Goal: Task Accomplishment & Management: Manage account settings

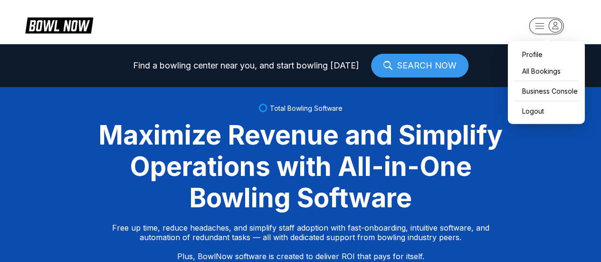
click at [538, 33] on rect "button" at bounding box center [546, 26] width 35 height 17
click at [526, 94] on div "Business Console" at bounding box center [546, 91] width 67 height 17
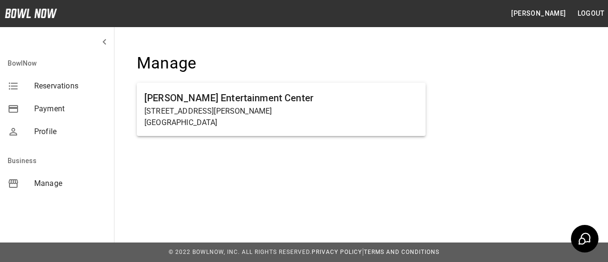
click at [51, 183] on span "Manage" at bounding box center [70, 183] width 72 height 11
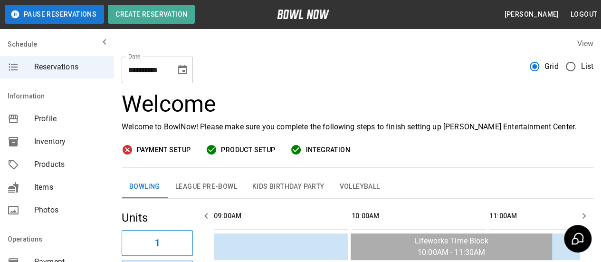
click at [184, 73] on icon "Choose date, selected date is Sep 15, 2025" at bounding box center [182, 69] width 11 height 11
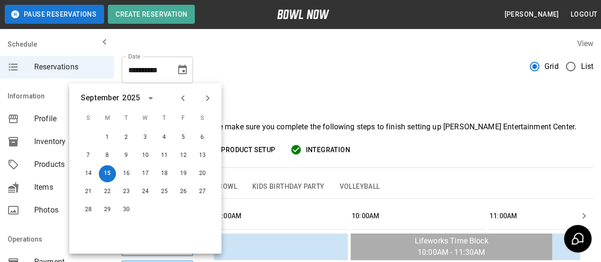
scroll to position [0, 827]
click at [208, 96] on icon "Next month" at bounding box center [207, 97] width 11 height 11
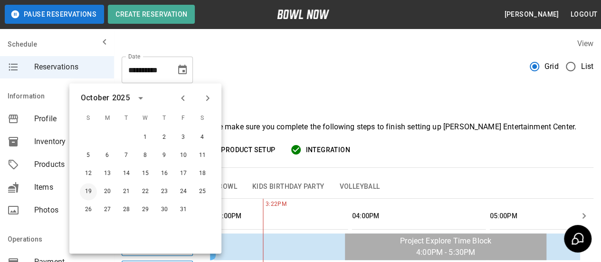
click at [91, 191] on button "19" at bounding box center [88, 191] width 17 height 17
type input "**********"
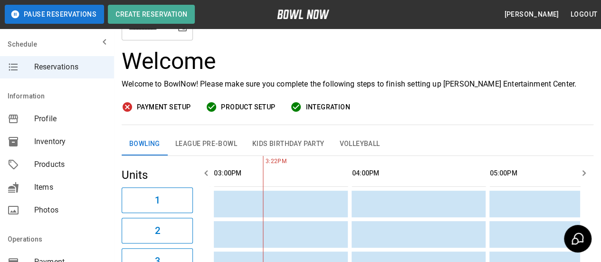
scroll to position [143, 0]
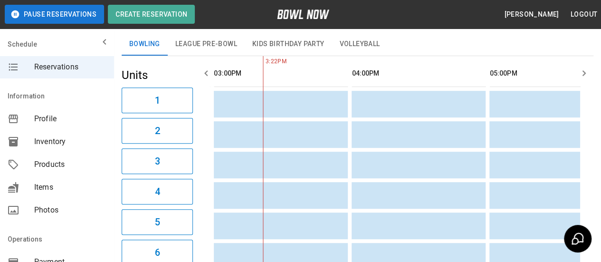
click at [583, 71] on icon "button" at bounding box center [583, 73] width 3 height 6
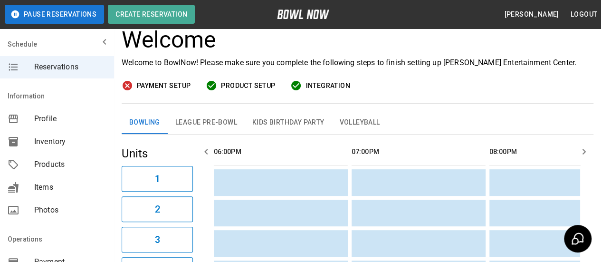
scroll to position [95, 0]
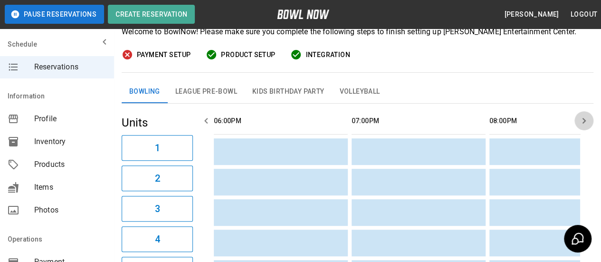
click at [582, 118] on icon "button" at bounding box center [583, 120] width 11 height 11
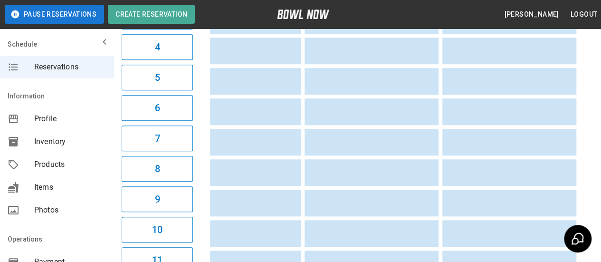
scroll to position [285, 0]
